Goal: Check status

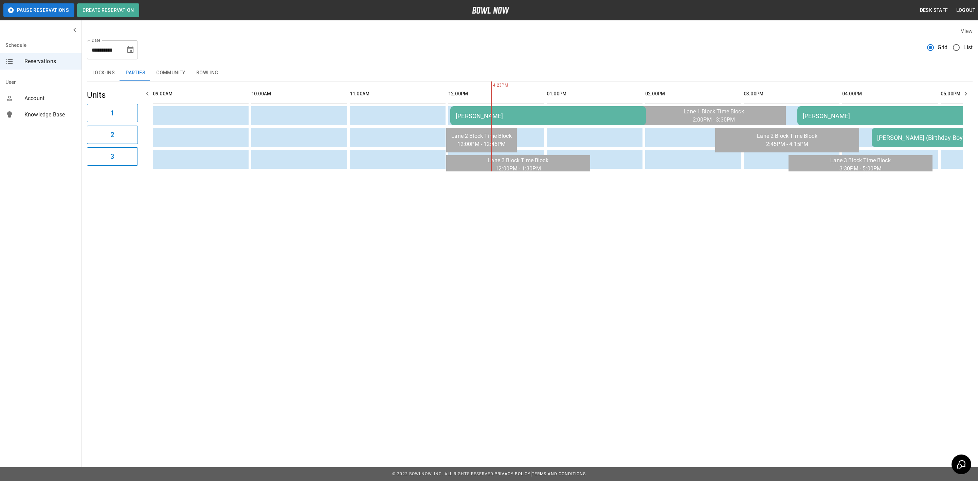
scroll to position [0, 197]
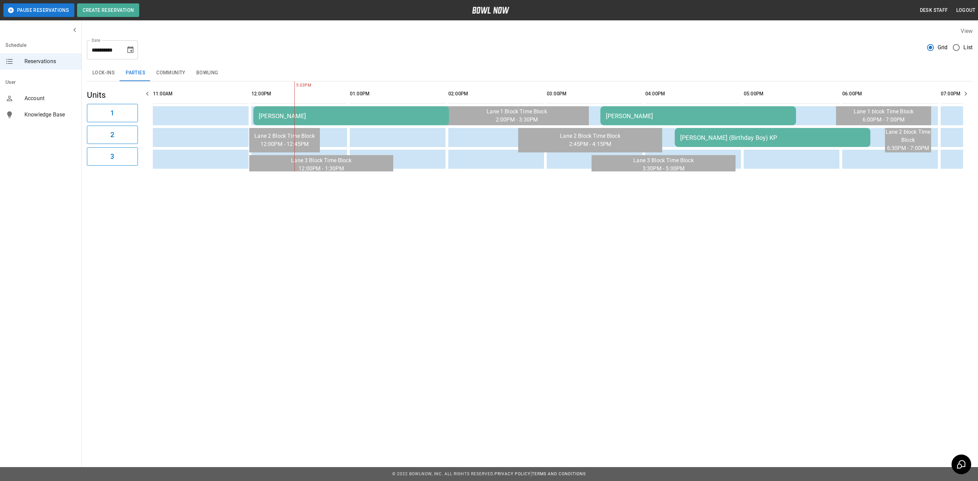
click at [130, 49] on icon "Choose date, selected date is Nov 1, 2025" at bounding box center [130, 50] width 8 height 8
click at [144, 109] on button "8" at bounding box center [145, 111] width 12 height 12
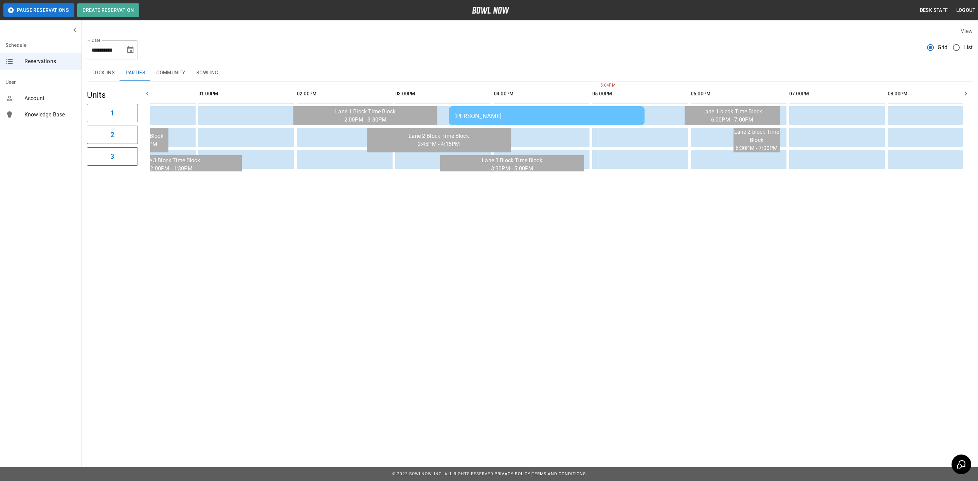
scroll to position [0, 0]
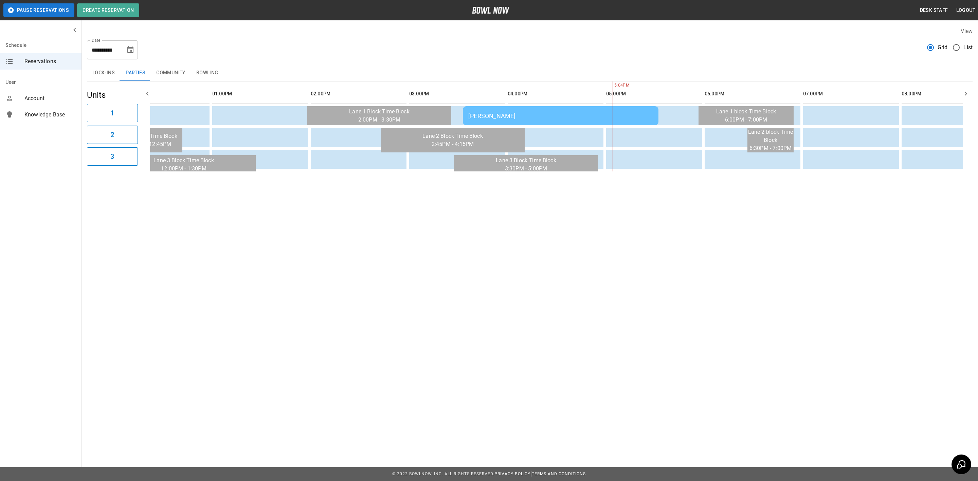
click at [478, 117] on div "[PERSON_NAME]" at bounding box center [561, 115] width 185 height 7
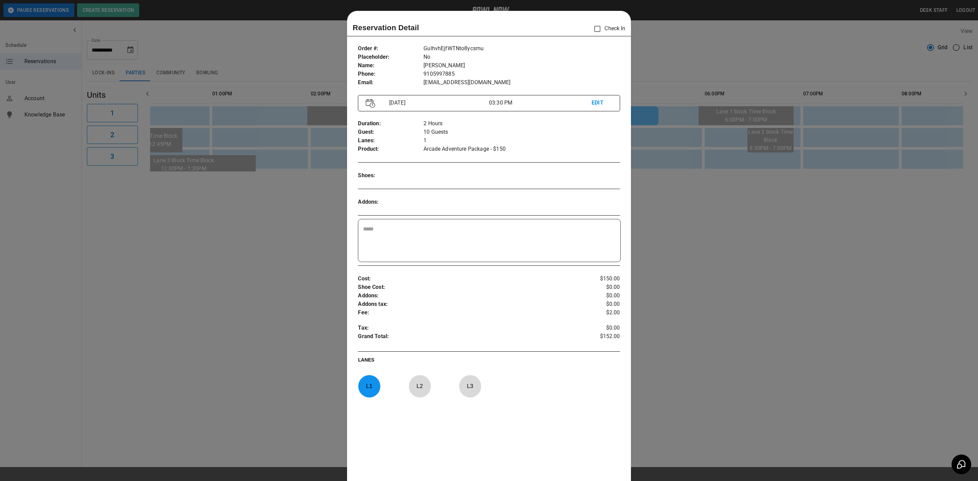
scroll to position [11, 0]
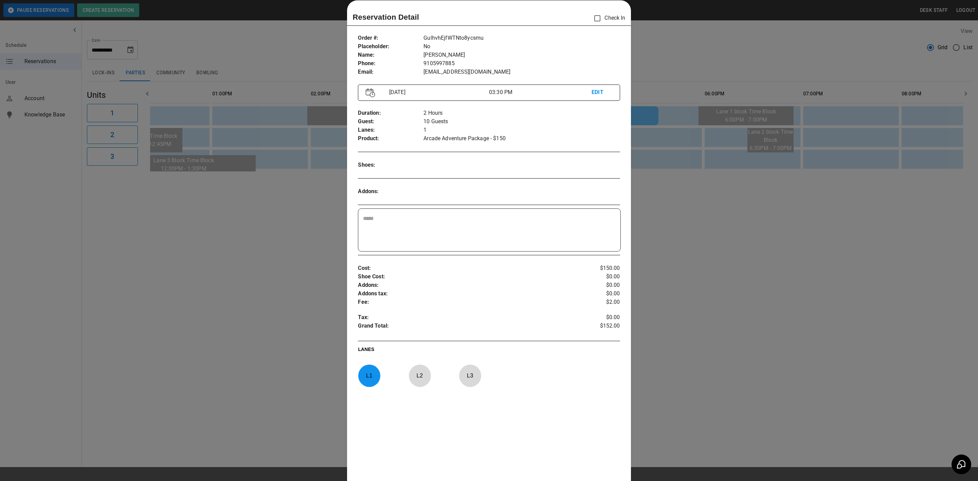
click at [312, 241] on div at bounding box center [489, 240] width 978 height 481
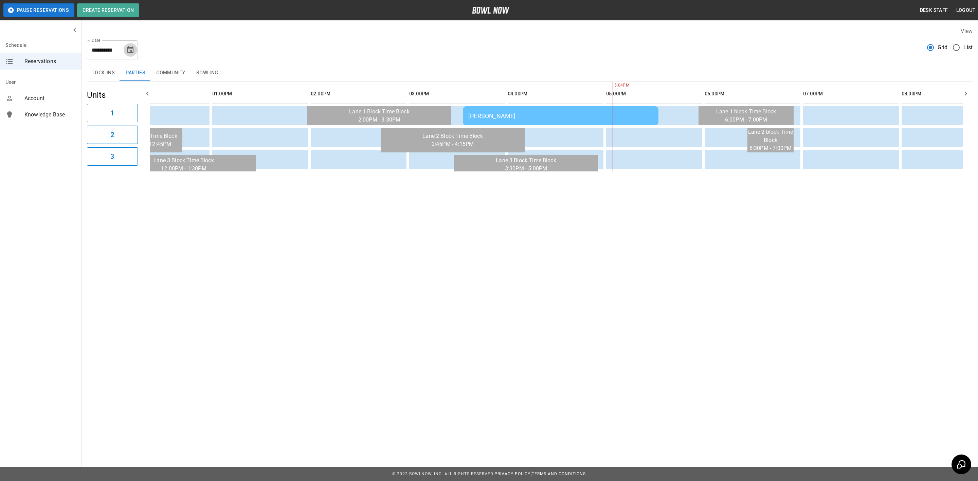
click at [131, 52] on icon "Choose date, selected date is Nov 8, 2025" at bounding box center [130, 50] width 8 height 8
click at [130, 71] on icon "Previous month" at bounding box center [131, 70] width 8 height 8
click at [147, 108] on button "11" at bounding box center [145, 111] width 12 height 12
type input "**********"
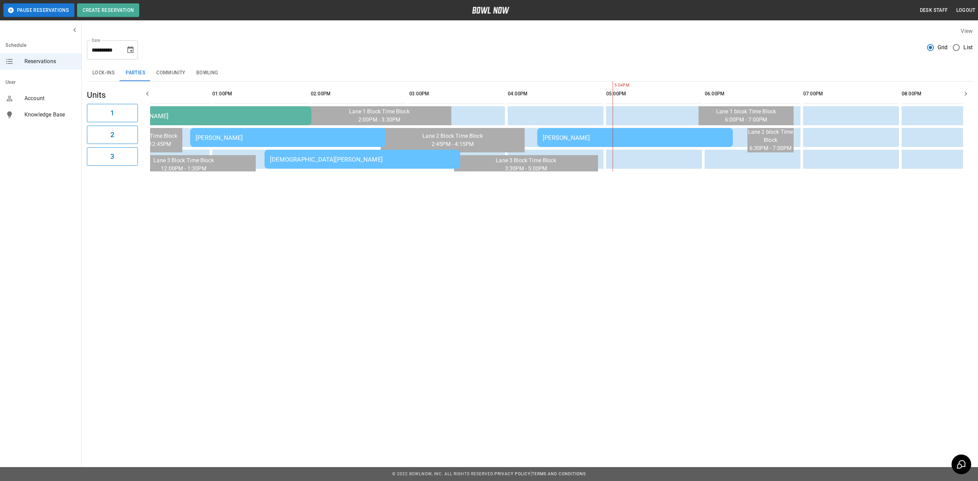
drag, startPoint x: 413, startPoint y: 179, endPoint x: 353, endPoint y: 172, distance: 60.9
click at [350, 177] on div "**********" at bounding box center [530, 99] width 897 height 155
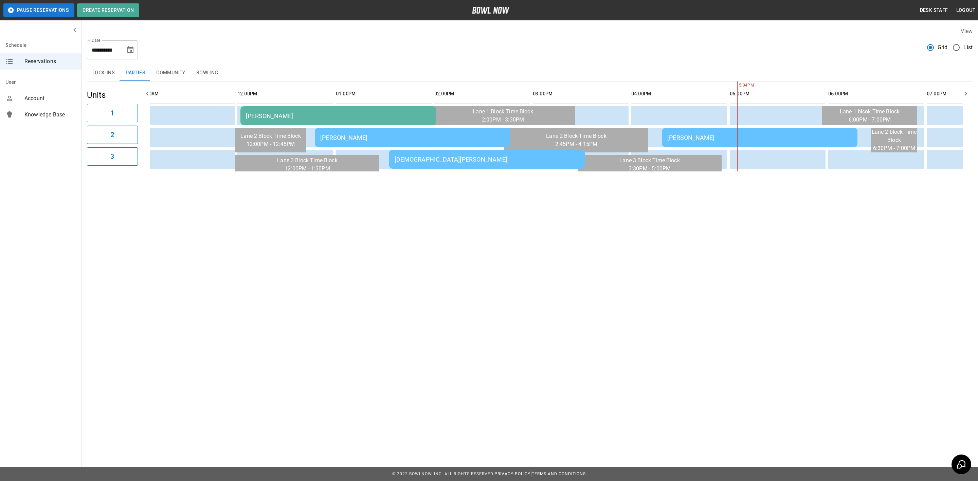
scroll to position [0, 210]
click at [316, 107] on td "[PERSON_NAME]" at bounding box center [339, 115] width 196 height 19
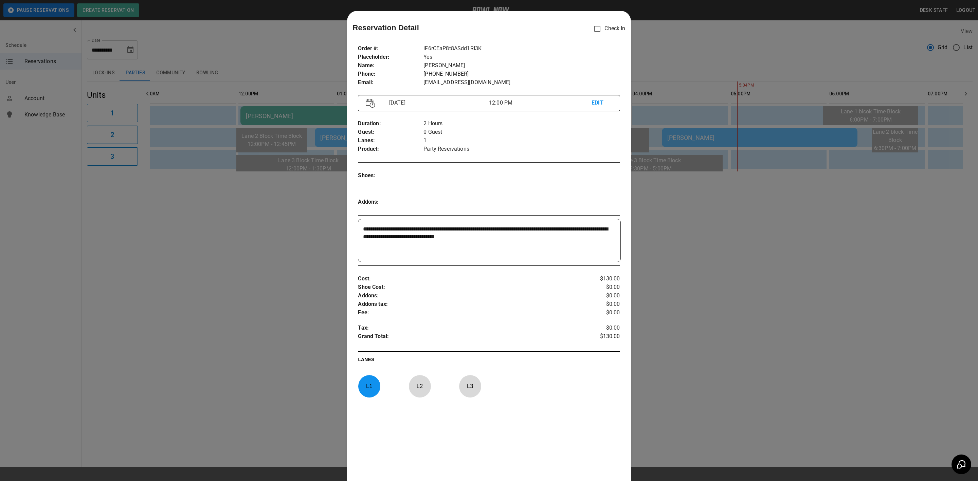
scroll to position [11, 0]
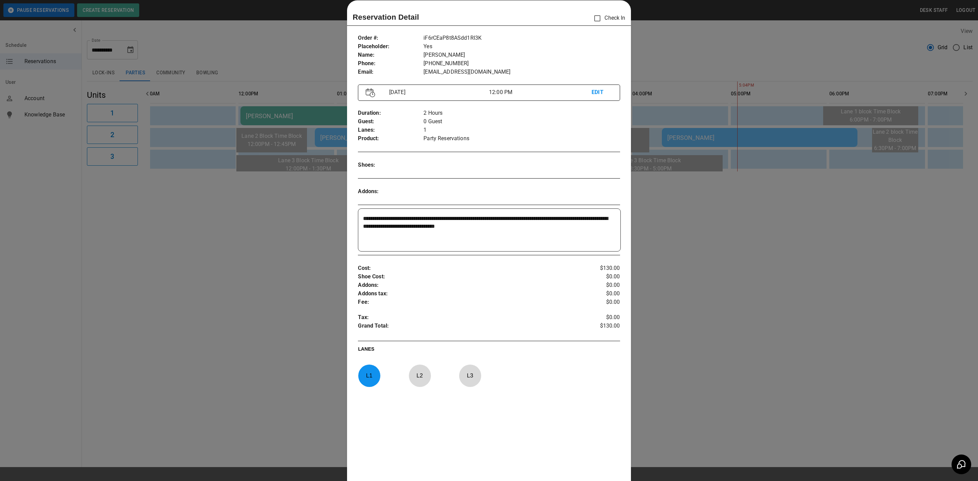
click at [237, 187] on div at bounding box center [489, 240] width 978 height 481
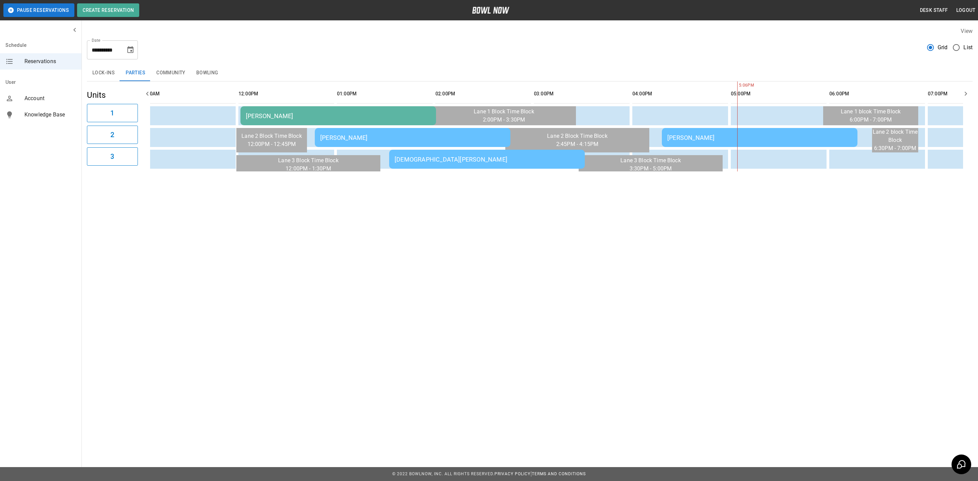
click at [283, 109] on td "[PERSON_NAME]" at bounding box center [339, 115] width 196 height 19
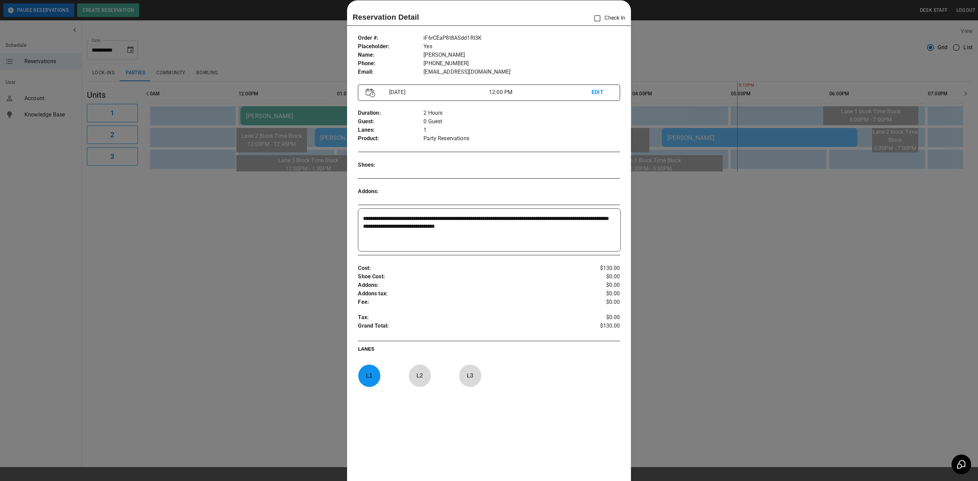
click at [125, 208] on div at bounding box center [489, 240] width 978 height 481
